Goal: Navigation & Orientation: Find specific page/section

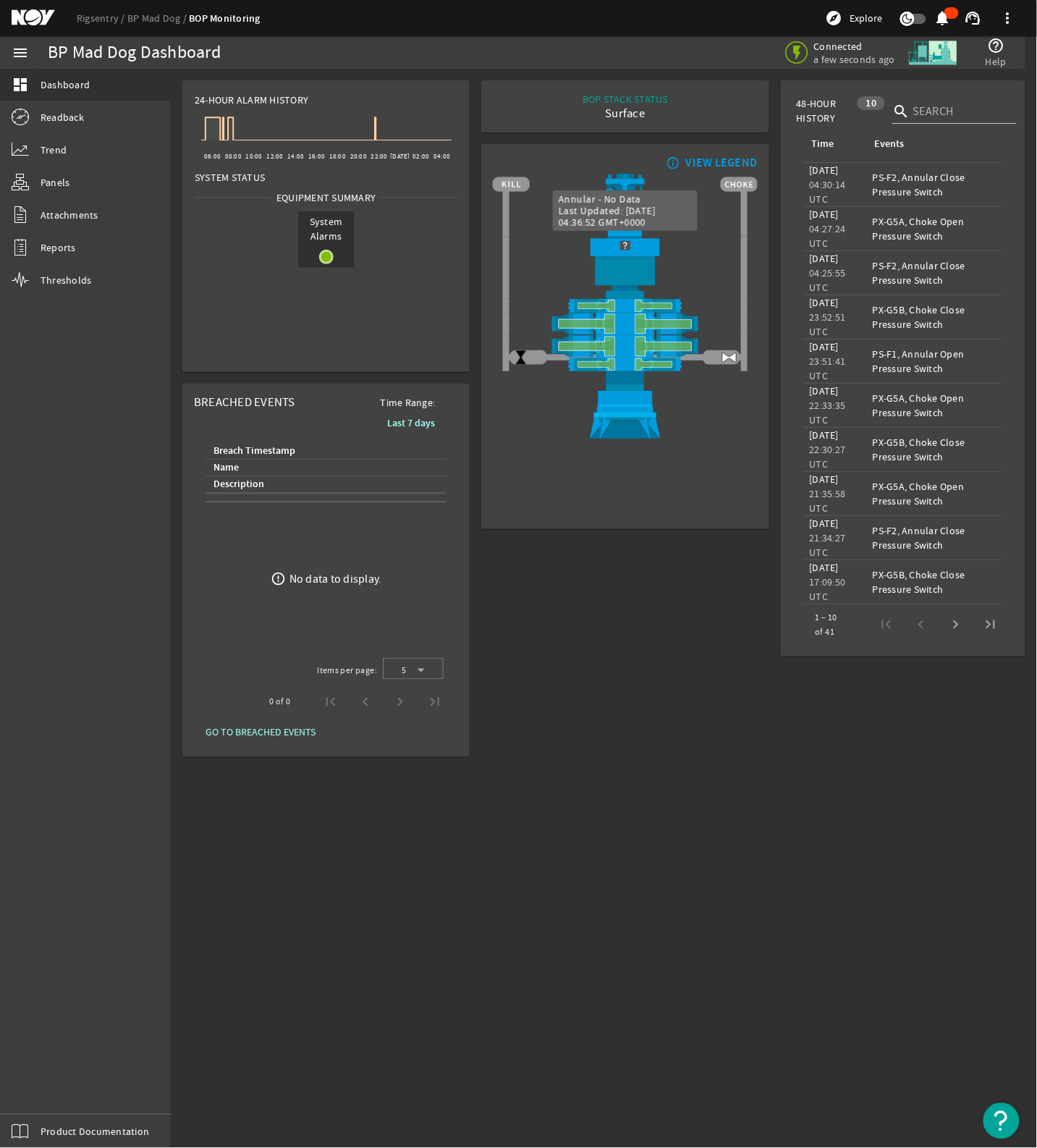
click at [625, 243] on img at bounding box center [625, 245] width 264 height 17
click at [625, 244] on img at bounding box center [625, 245] width 264 height 17
